Goal: Check status

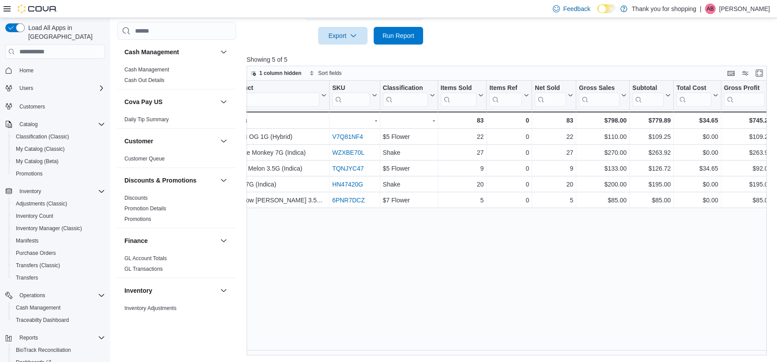
scroll to position [0, 23]
click at [421, 358] on div "Reports Feedback Cash Management Cash Management Cash Out Details Cova Pay US D…" at bounding box center [444, 13] width 669 height 699
drag, startPoint x: 421, startPoint y: 358, endPoint x: 394, endPoint y: 357, distance: 26.9
click at [394, 357] on div "Reports Feedback Cash Management Cash Management Cash Out Details Cova Pay US D…" at bounding box center [444, 13] width 669 height 699
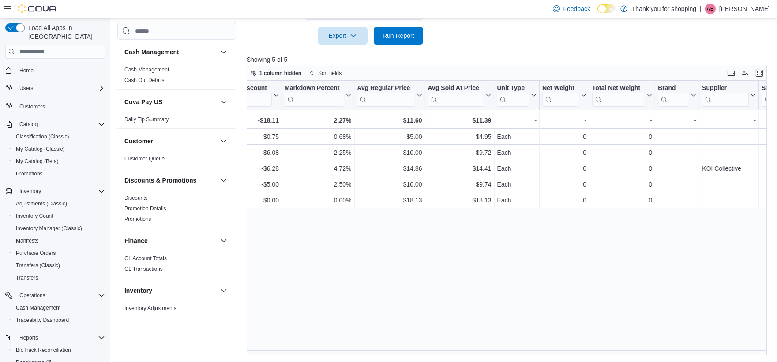
scroll to position [0, 767]
